Goal: Task Accomplishment & Management: Complete application form

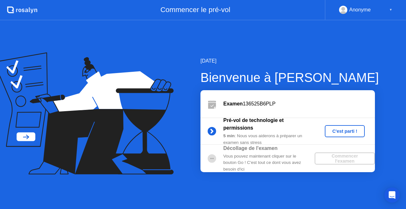
click at [340, 130] on div "C'est parti !" at bounding box center [344, 130] width 35 height 5
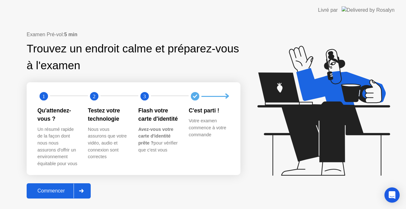
click at [51, 189] on div "Commencer" at bounding box center [51, 191] width 45 height 6
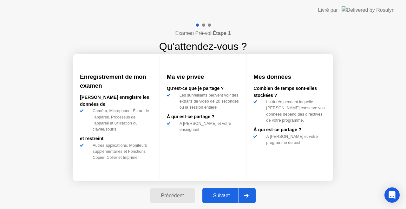
click at [225, 192] on div "Suivant" at bounding box center [221, 195] width 35 height 6
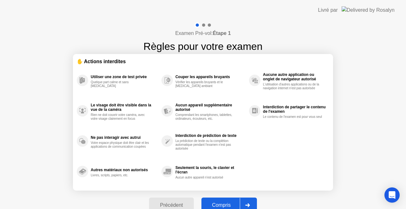
click at [228, 200] on button "Compris" at bounding box center [228, 204] width 55 height 15
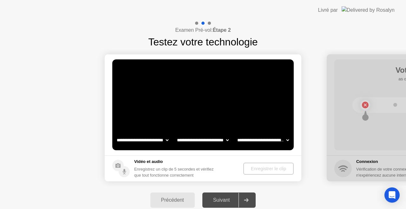
select select "**********"
select select "*******"
click at [262, 167] on div "Enregistrer le clip" at bounding box center [268, 168] width 45 height 5
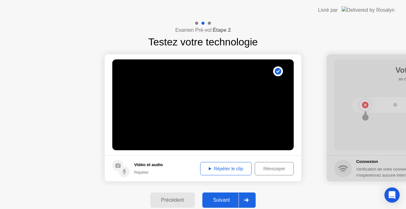
click at [222, 168] on div "Répéter le clip" at bounding box center [225, 168] width 47 height 5
click at [227, 197] on div "Suivant" at bounding box center [221, 200] width 35 height 6
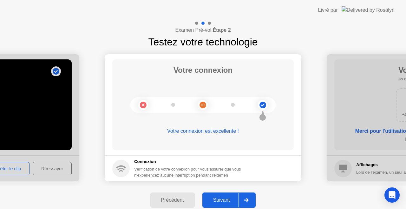
click at [221, 198] on div "Suivant" at bounding box center [221, 200] width 35 height 6
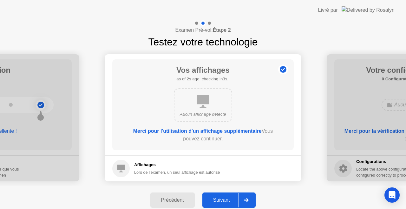
click at [220, 197] on div "Suivant" at bounding box center [221, 200] width 35 height 6
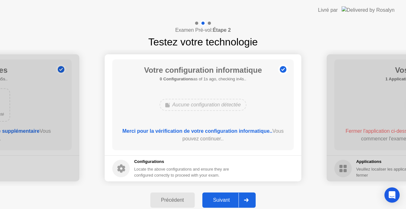
click at [185, 200] on div "Précédent" at bounding box center [172, 200] width 41 height 6
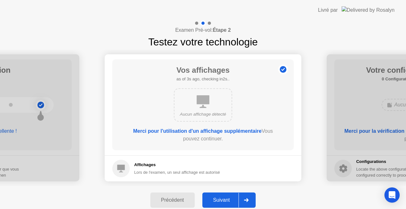
click at [221, 198] on div "Suivant" at bounding box center [221, 200] width 35 height 6
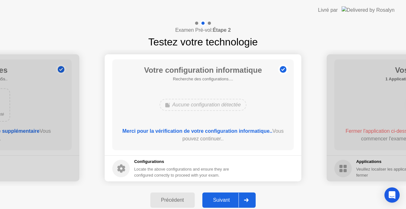
click at [218, 200] on div "Suivant" at bounding box center [221, 200] width 35 height 6
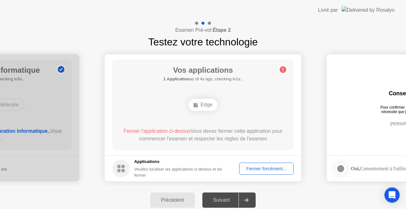
click at [267, 168] on div "Fermer forcément..." at bounding box center [266, 168] width 50 height 5
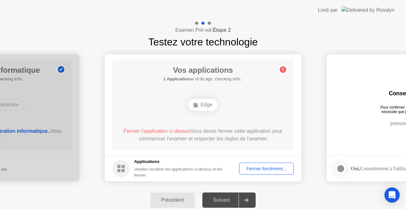
click at [266, 168] on div "Fermer forcément..." at bounding box center [266, 168] width 50 height 5
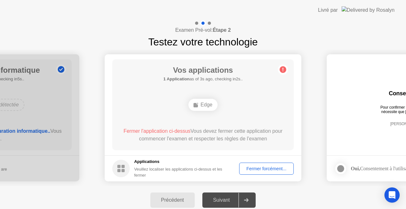
click at [265, 166] on div "Fermer forcément..." at bounding box center [266, 168] width 50 height 5
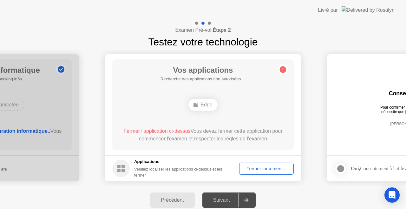
click at [222, 201] on div "Suivant" at bounding box center [221, 200] width 35 height 6
click at [223, 197] on div "Suivant" at bounding box center [221, 200] width 35 height 6
click at [263, 170] on div "Fermer forcément..." at bounding box center [266, 168] width 50 height 5
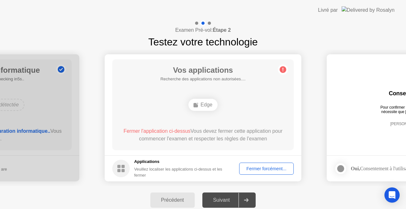
click at [260, 166] on div "Fermer forcément..." at bounding box center [266, 168] width 50 height 5
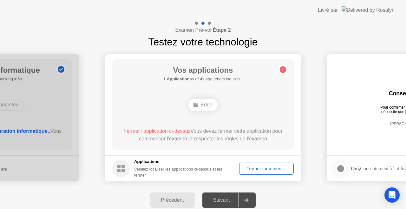
click at [229, 200] on div "Suivant" at bounding box center [221, 200] width 35 height 6
click at [173, 200] on div "Précédent" at bounding box center [172, 200] width 41 height 6
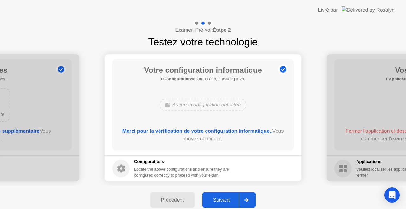
click at [219, 197] on div "Suivant" at bounding box center [221, 200] width 35 height 6
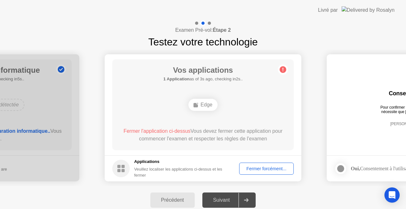
click at [283, 66] on icon at bounding box center [283, 69] width 10 height 10
click at [200, 104] on div "Edge" at bounding box center [202, 105] width 29 height 12
click at [200, 72] on h1 "Vos applications" at bounding box center [202, 69] width 79 height 11
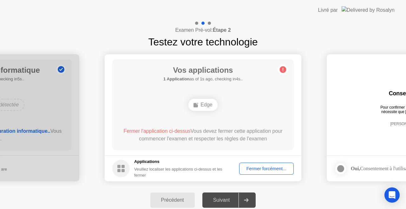
drag, startPoint x: 200, startPoint y: 72, endPoint x: 198, endPoint y: 78, distance: 5.9
click at [149, 160] on h5 "Applications" at bounding box center [182, 161] width 96 height 6
click at [260, 166] on div "Fermer forcément..." at bounding box center [266, 168] width 50 height 5
